Goal: Obtain resource: Download file/media

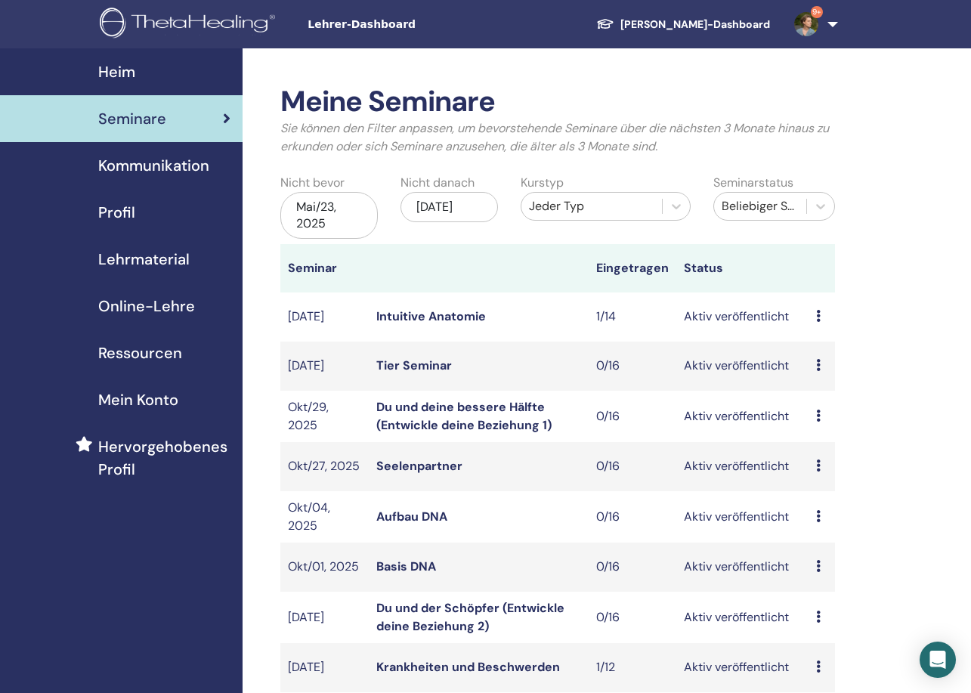
click at [157, 257] on span "Lehrmaterial" at bounding box center [143, 259] width 91 height 23
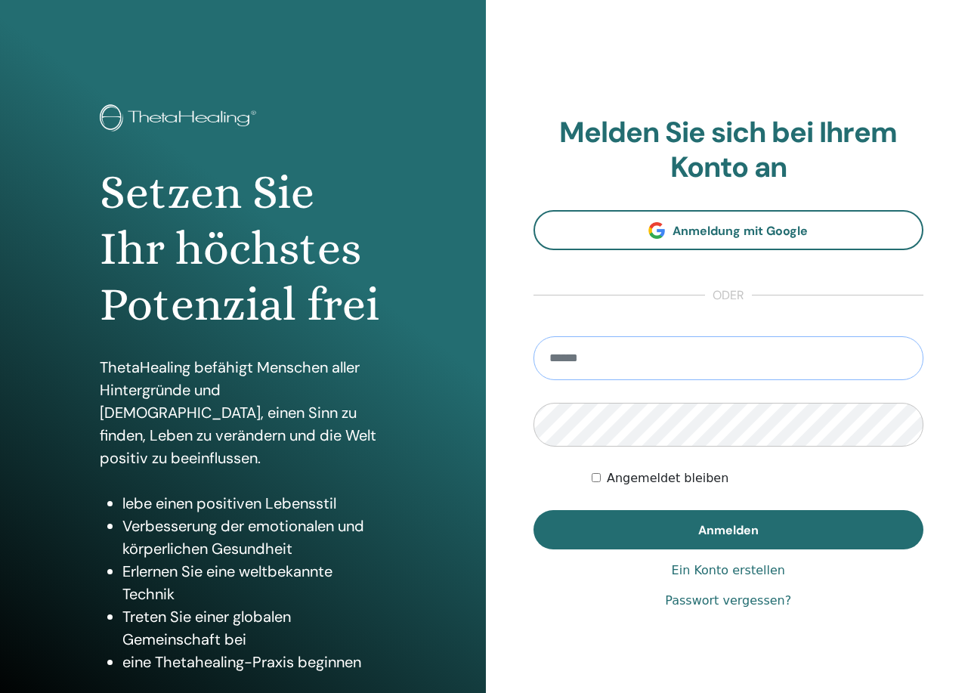
type input "**********"
click at [727, 529] on button "Anmelden" at bounding box center [728, 529] width 391 height 39
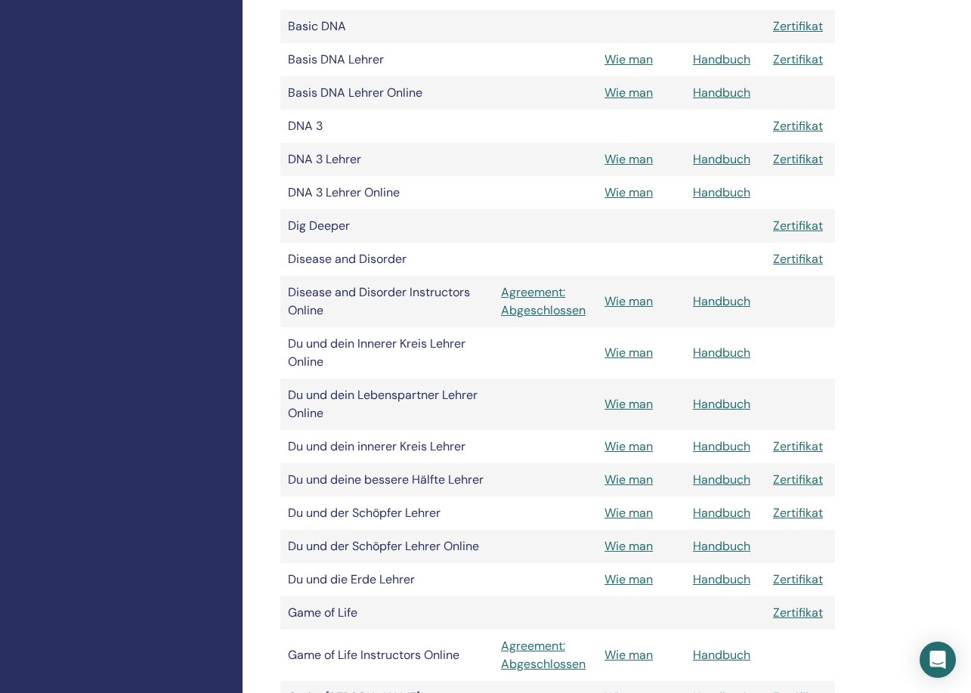
scroll to position [608, 0]
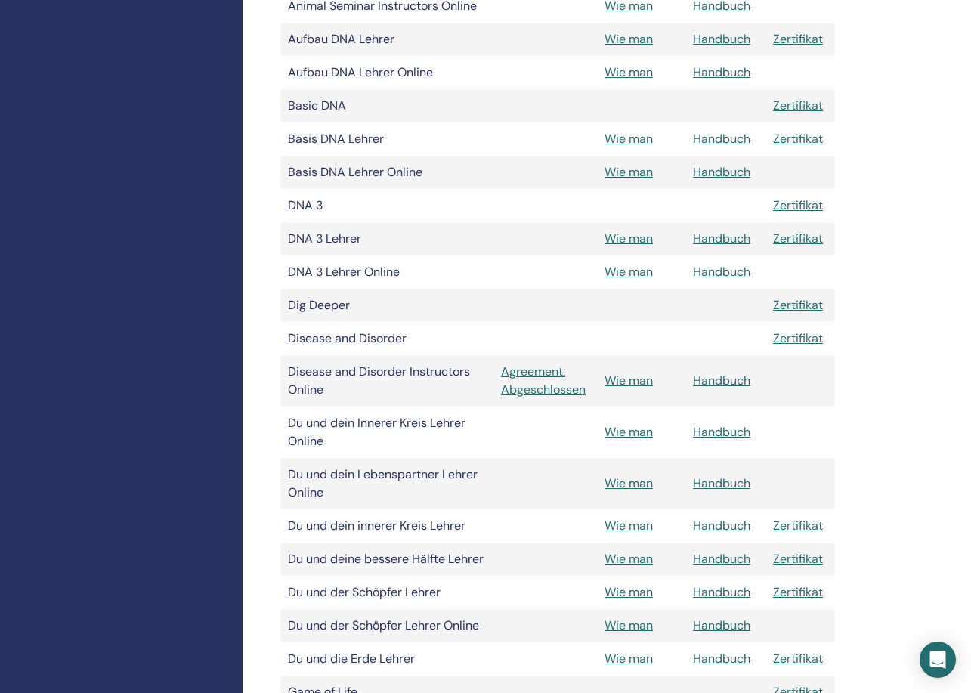
scroll to position [521, 0]
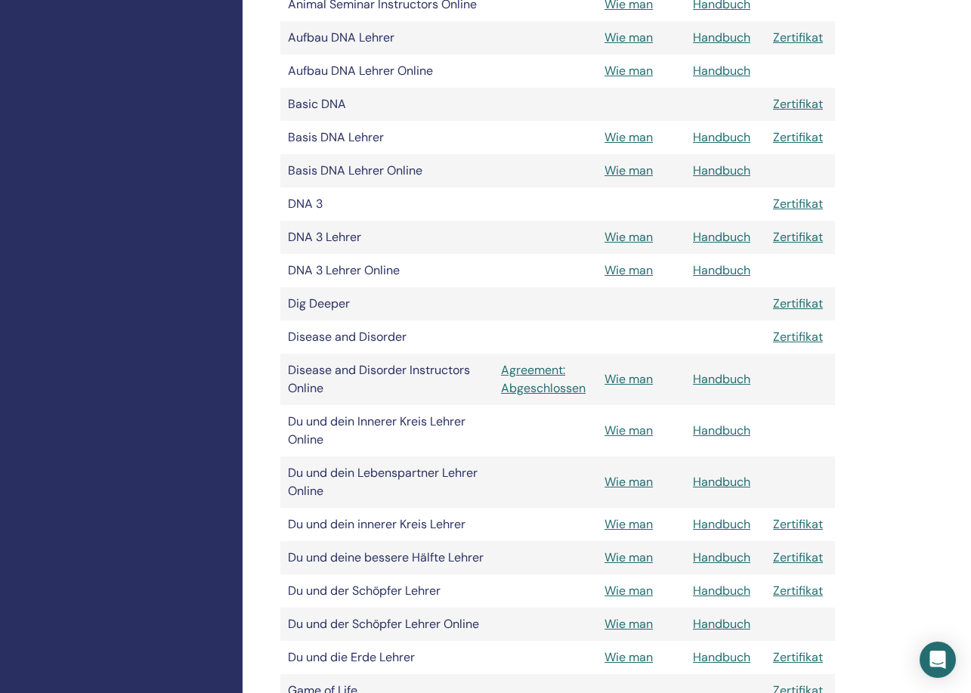
click at [798, 303] on link "Zertifikat" at bounding box center [798, 303] width 50 height 16
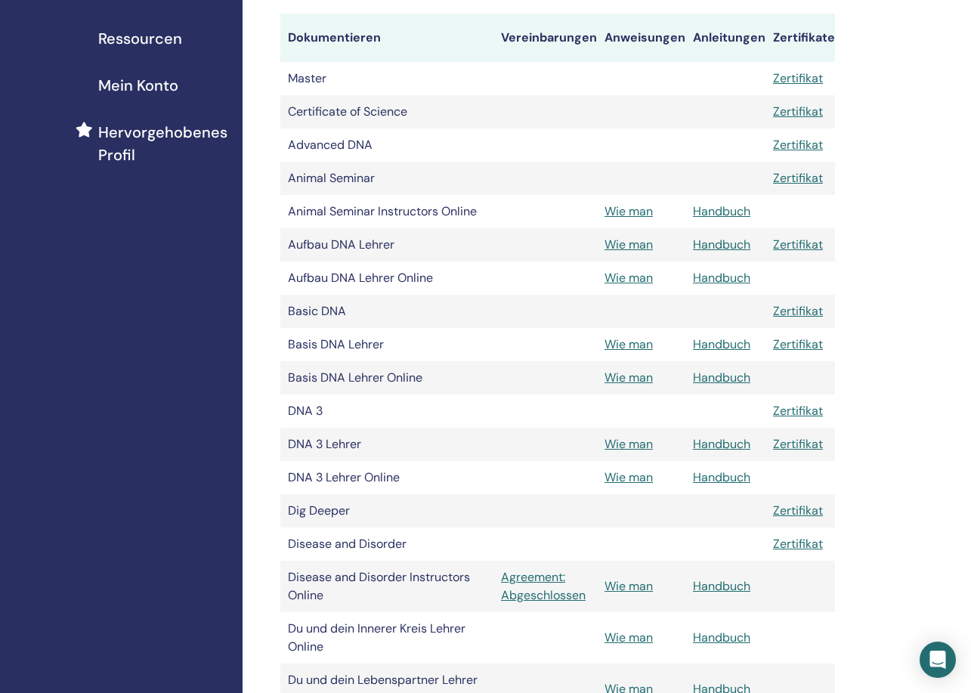
scroll to position [317, 0]
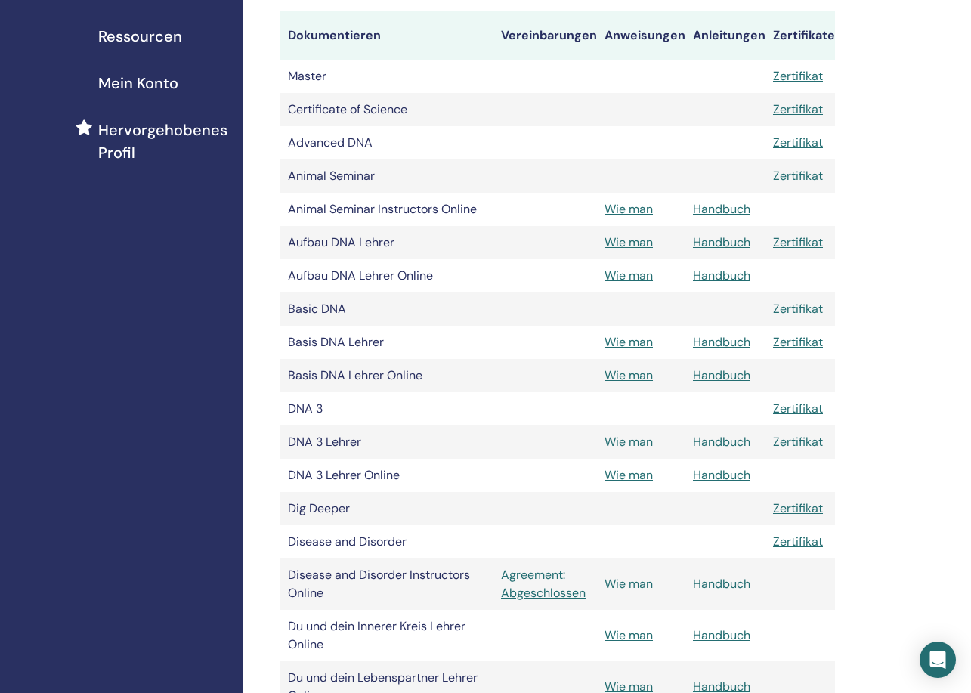
click at [731, 275] on link "Handbuch" at bounding box center [721, 275] width 57 height 16
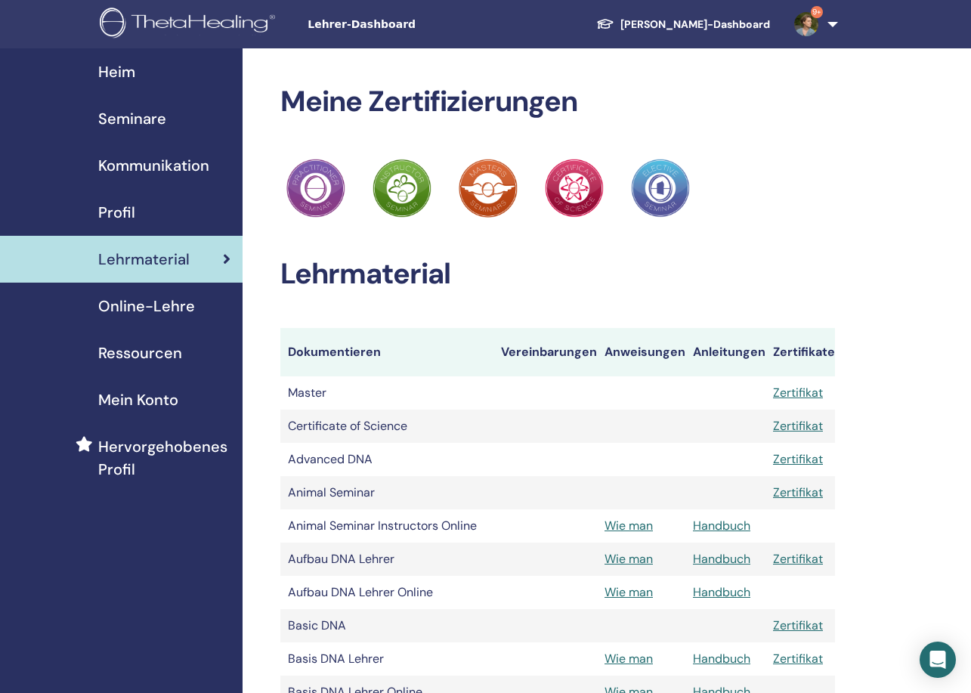
scroll to position [317, 0]
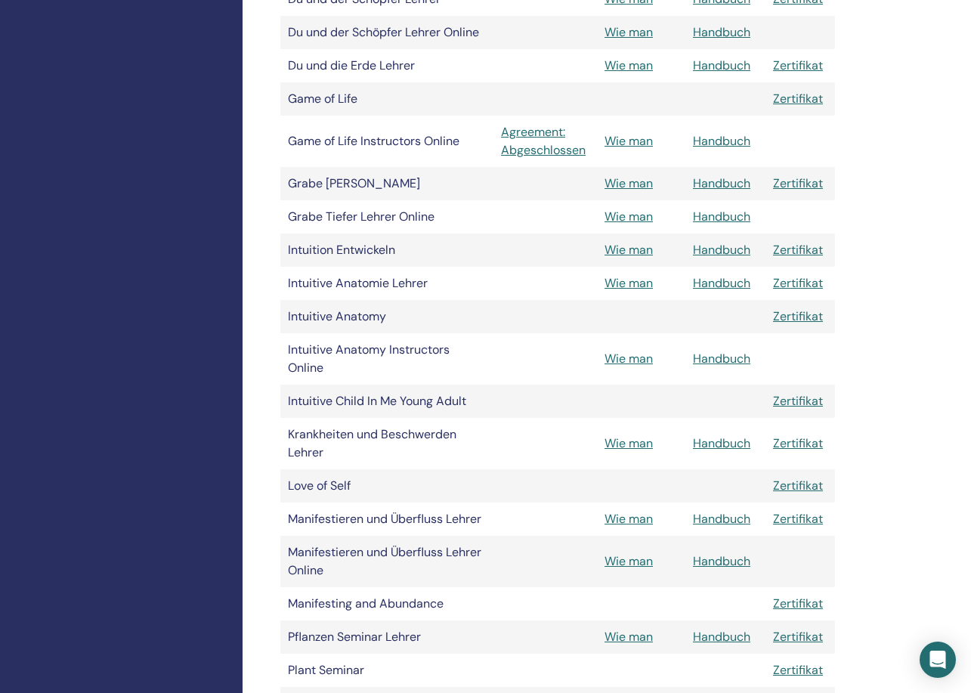
scroll to position [1112, 0]
click at [727, 184] on link "Handbuch" at bounding box center [721, 184] width 57 height 16
